Goal: Find specific page/section: Find specific page/section

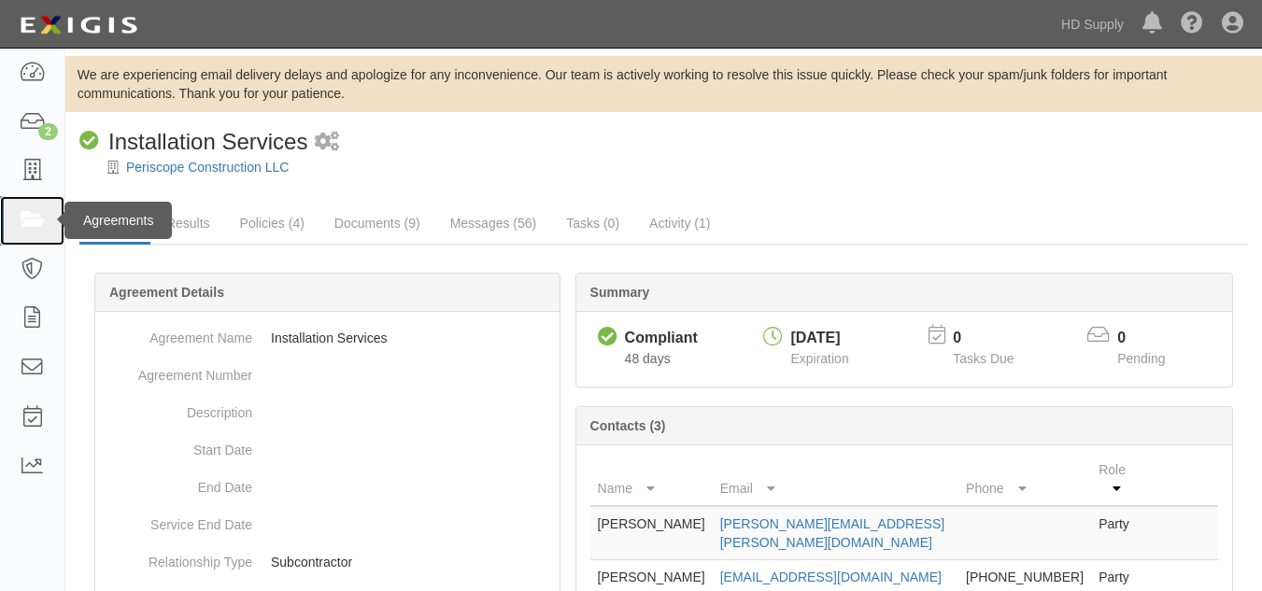
click at [35, 243] on link at bounding box center [32, 221] width 64 height 50
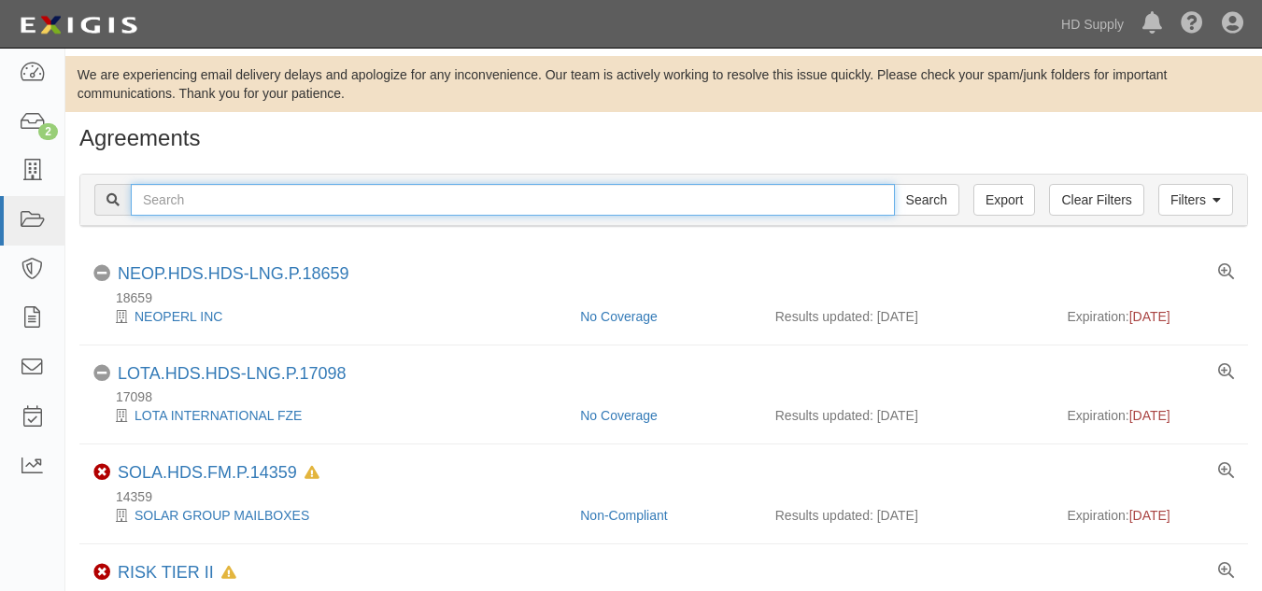
click at [223, 200] on input "text" at bounding box center [513, 200] width 764 height 32
type input "TNZ services LLC"
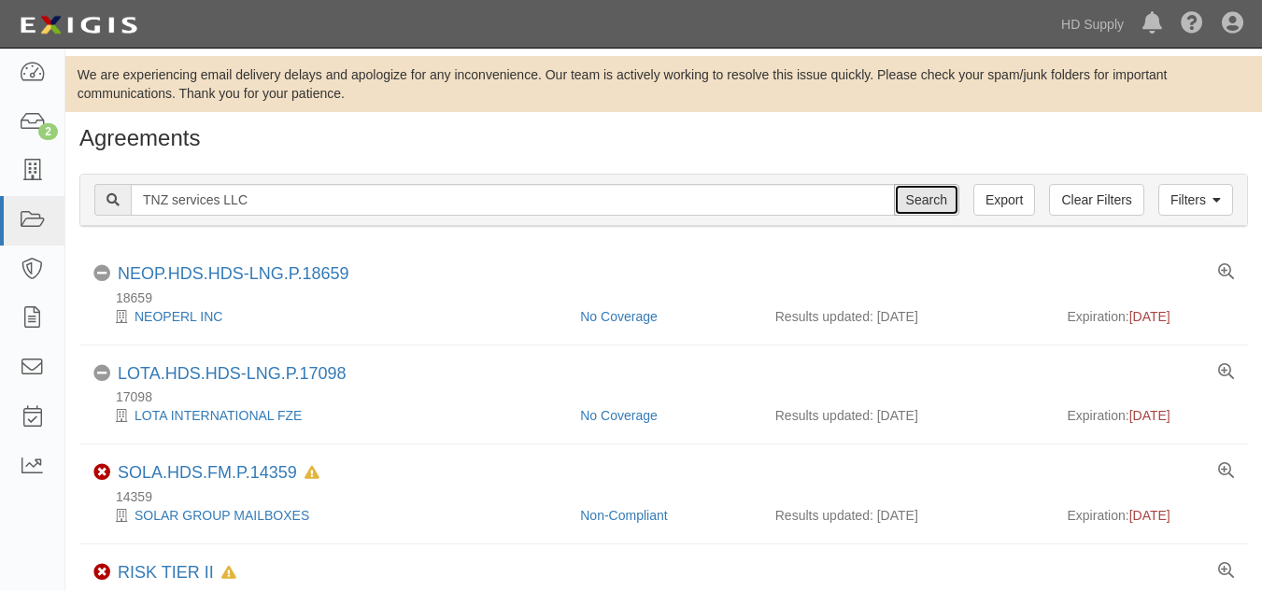
click at [930, 201] on input "Search" at bounding box center [926, 200] width 65 height 32
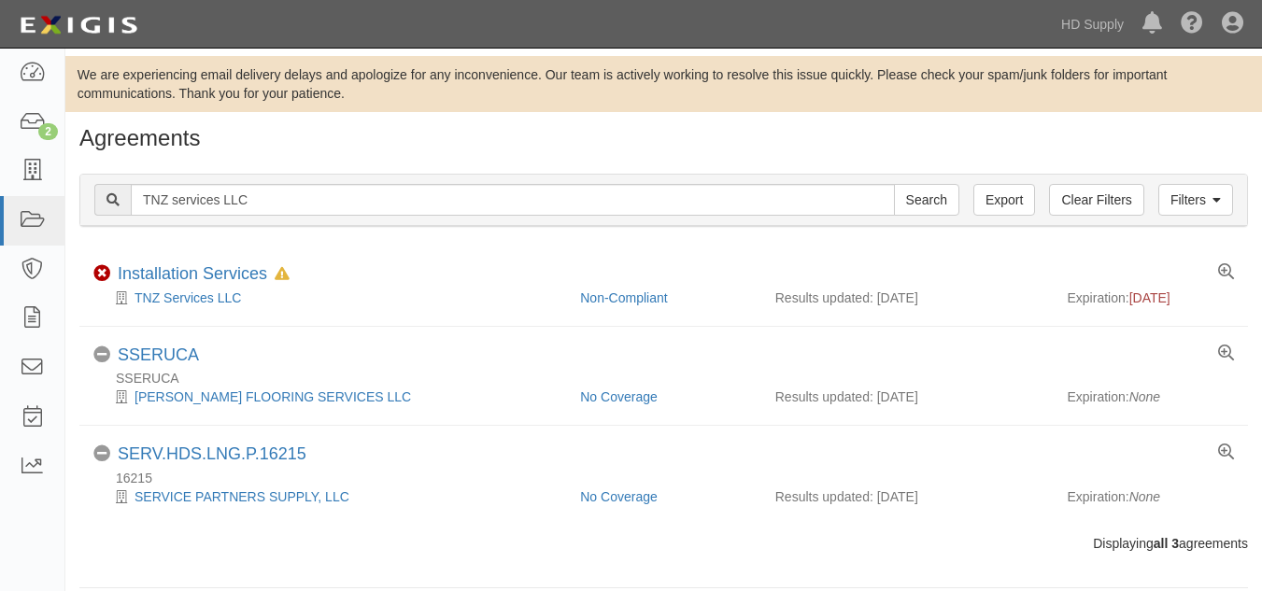
click at [454, 225] on div "Filters Clear Filters Export TNZ services LLC Search Filters" at bounding box center [663, 200] width 1167 height 51
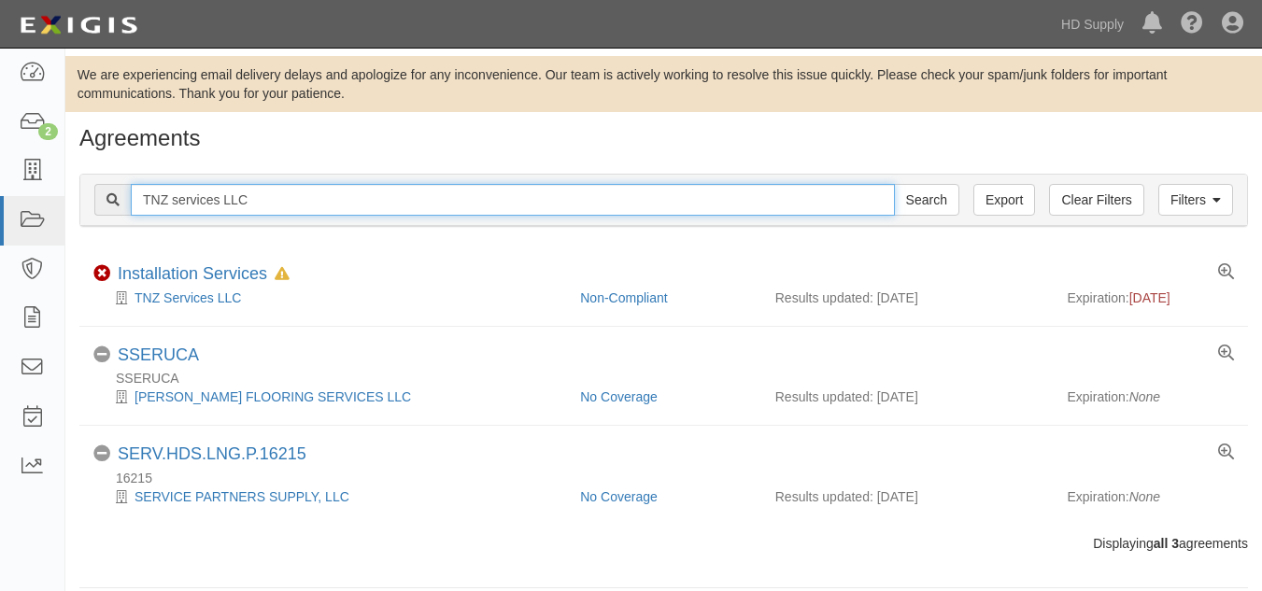
click at [433, 199] on input "TNZ services LLC" at bounding box center [513, 200] width 764 height 32
type input "T"
type input "[PERSON_NAME] Critical Services, LLC"
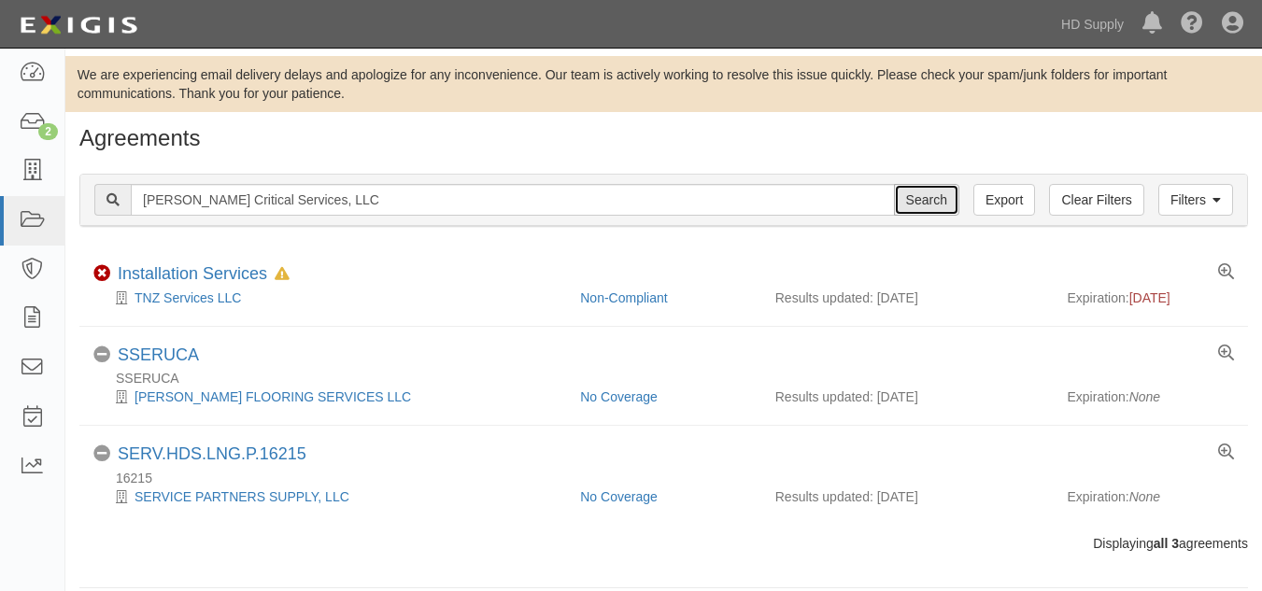
click at [949, 204] on input "Search" at bounding box center [926, 200] width 65 height 32
